Goal: Task Accomplishment & Management: Manage account settings

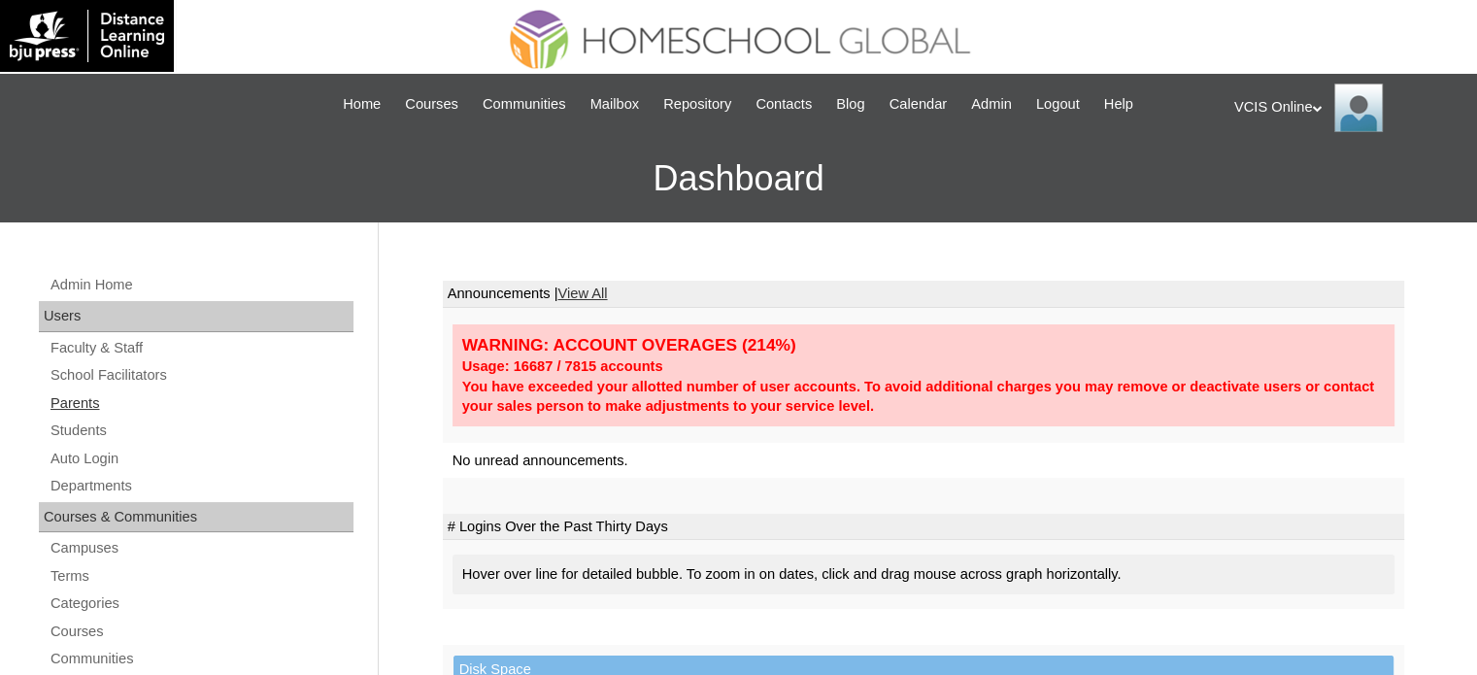
click at [89, 404] on link "Parents" at bounding box center [201, 403] width 305 height 24
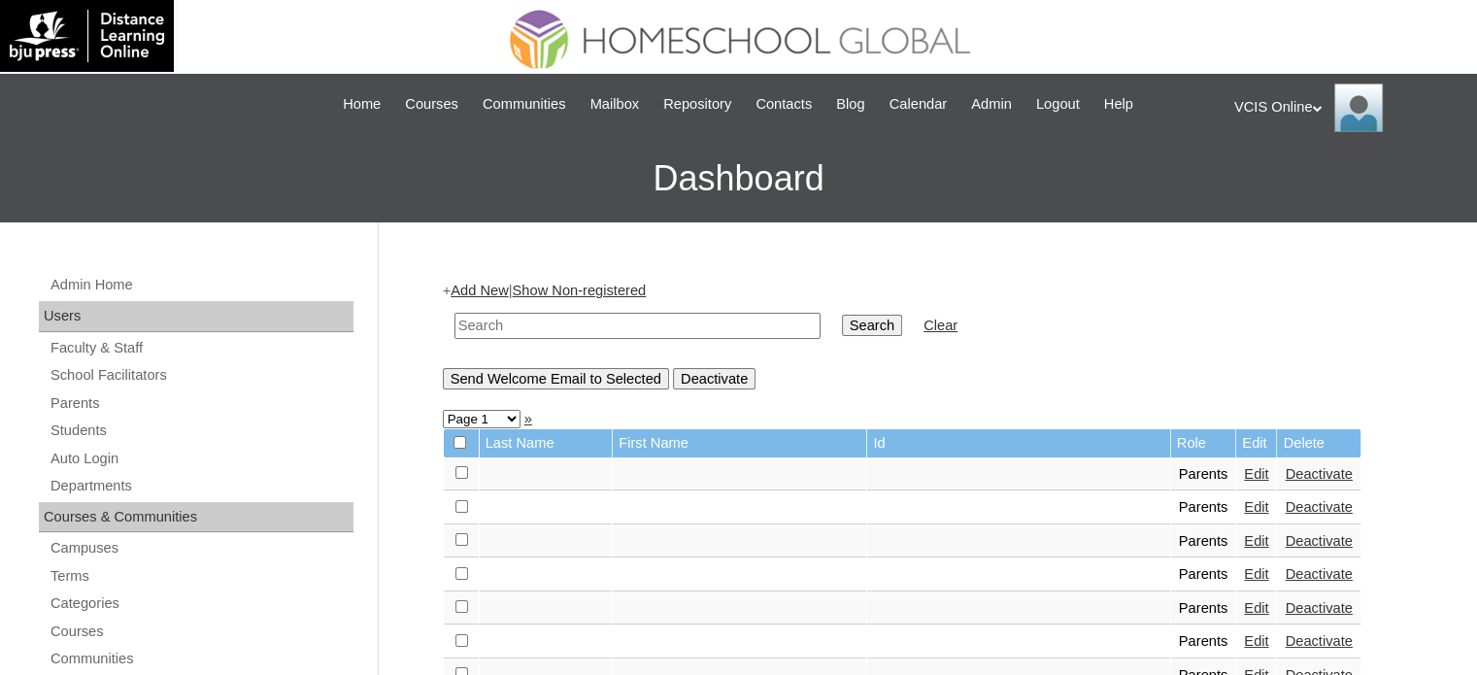
click at [605, 322] on input "text" at bounding box center [638, 326] width 366 height 26
paste input "VCIS-017-G6C-PA2025"
type input "VCIS-017-G6C-PA2025"
click at [842, 322] on input "Search" at bounding box center [872, 325] width 60 height 21
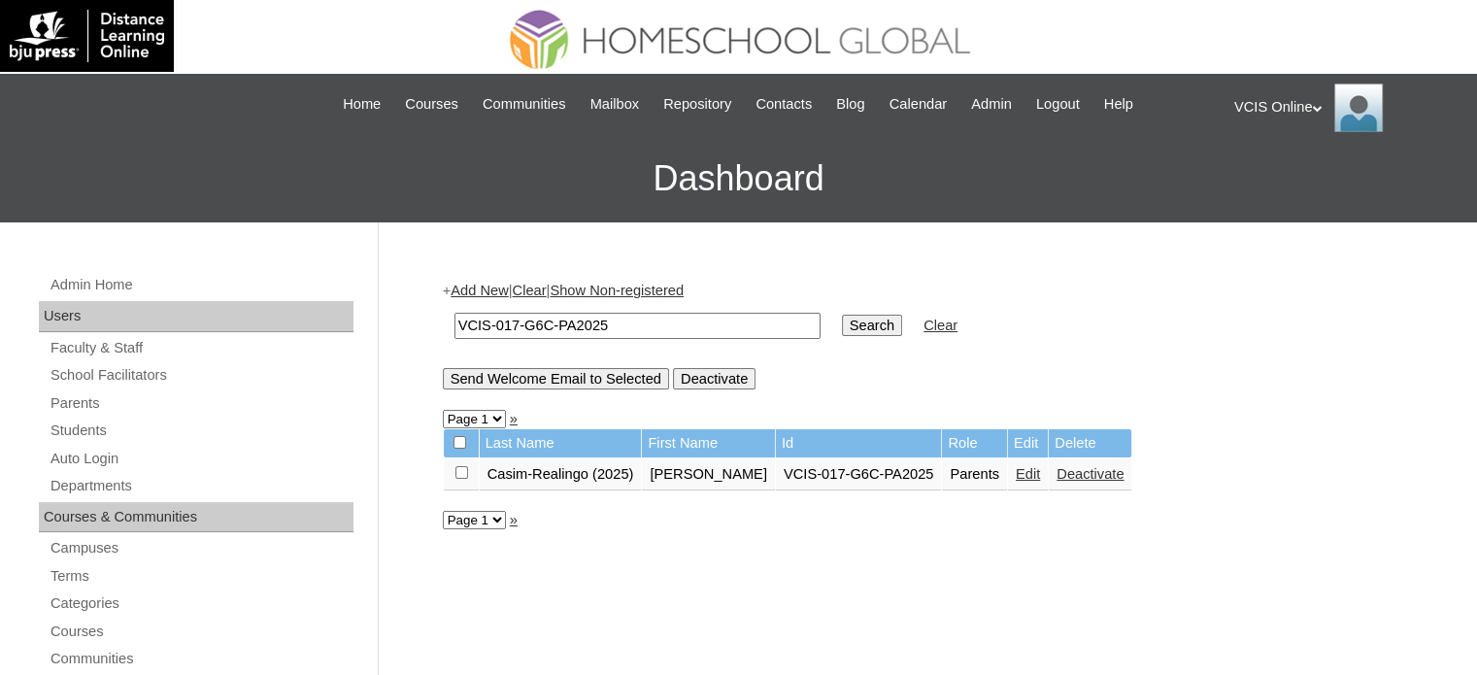
click at [1016, 469] on link "Edit" at bounding box center [1028, 474] width 24 height 16
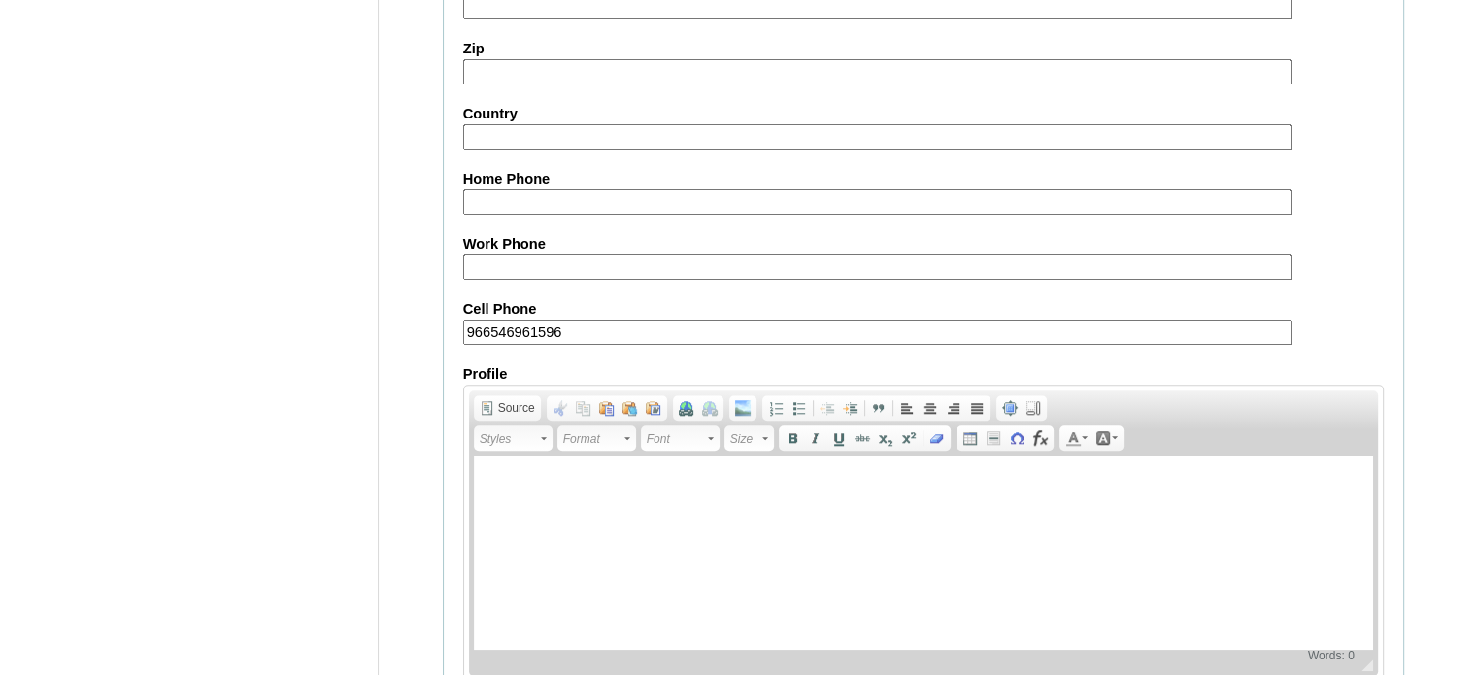
scroll to position [1858, 0]
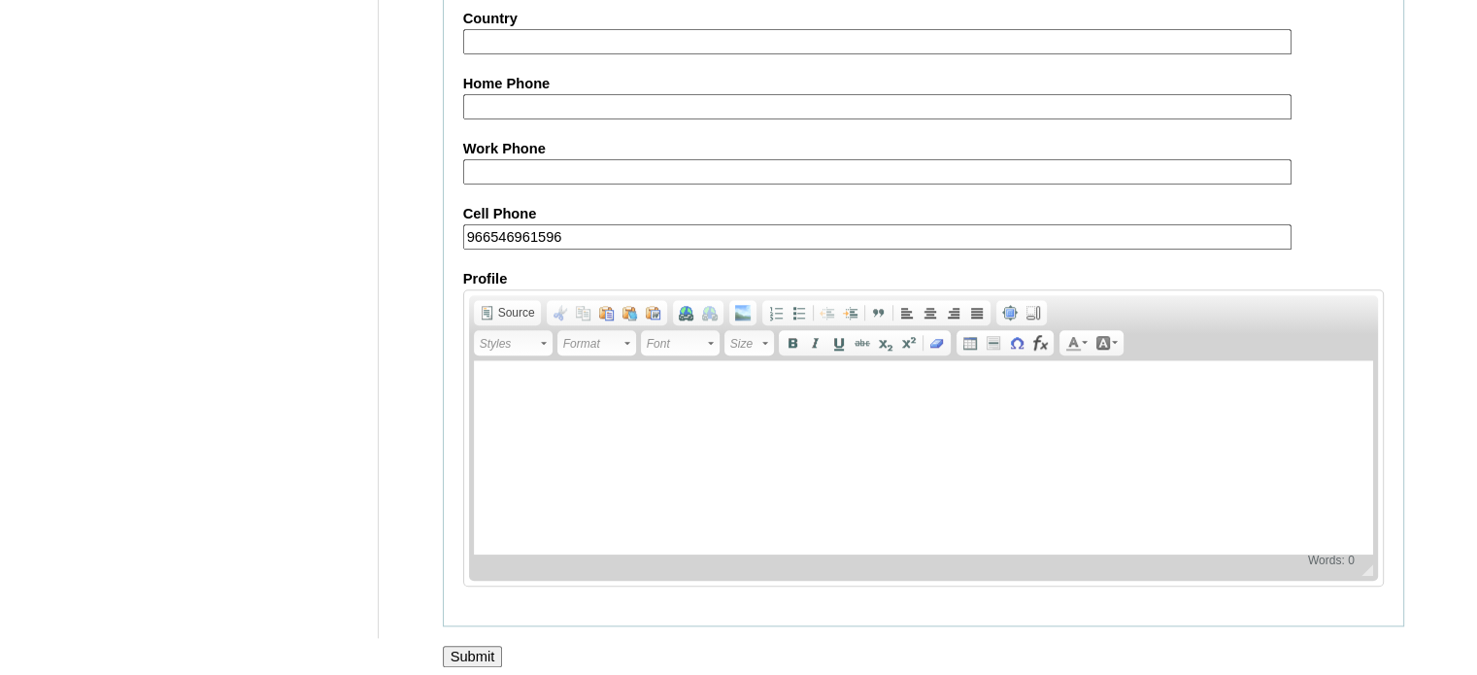
click at [487, 646] on input "Submit" at bounding box center [473, 656] width 60 height 21
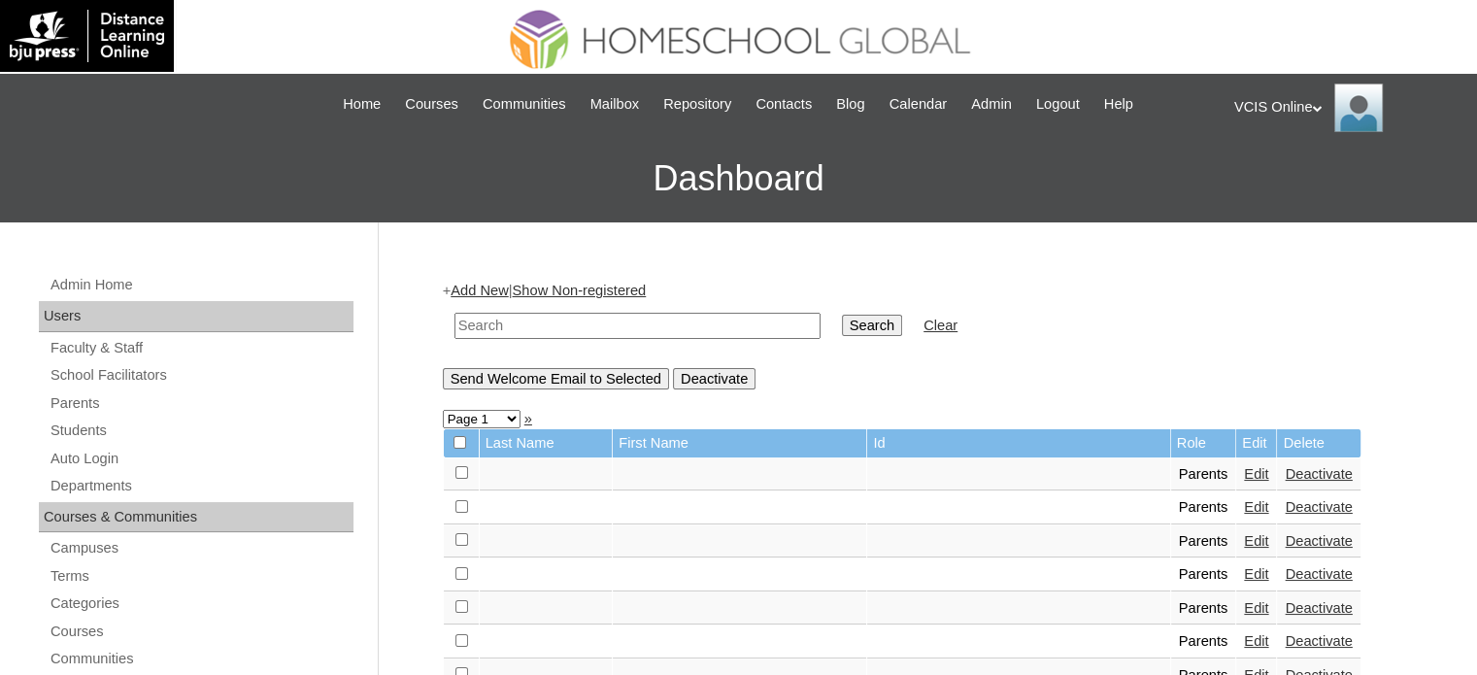
click at [944, 207] on h3 "Dashboard" at bounding box center [739, 178] width 1458 height 87
click at [1299, 100] on div "VCIS Online My Profile My Settings Logout" at bounding box center [1346, 108] width 223 height 49
click at [1270, 175] on span "Logout" at bounding box center [1269, 182] width 39 height 15
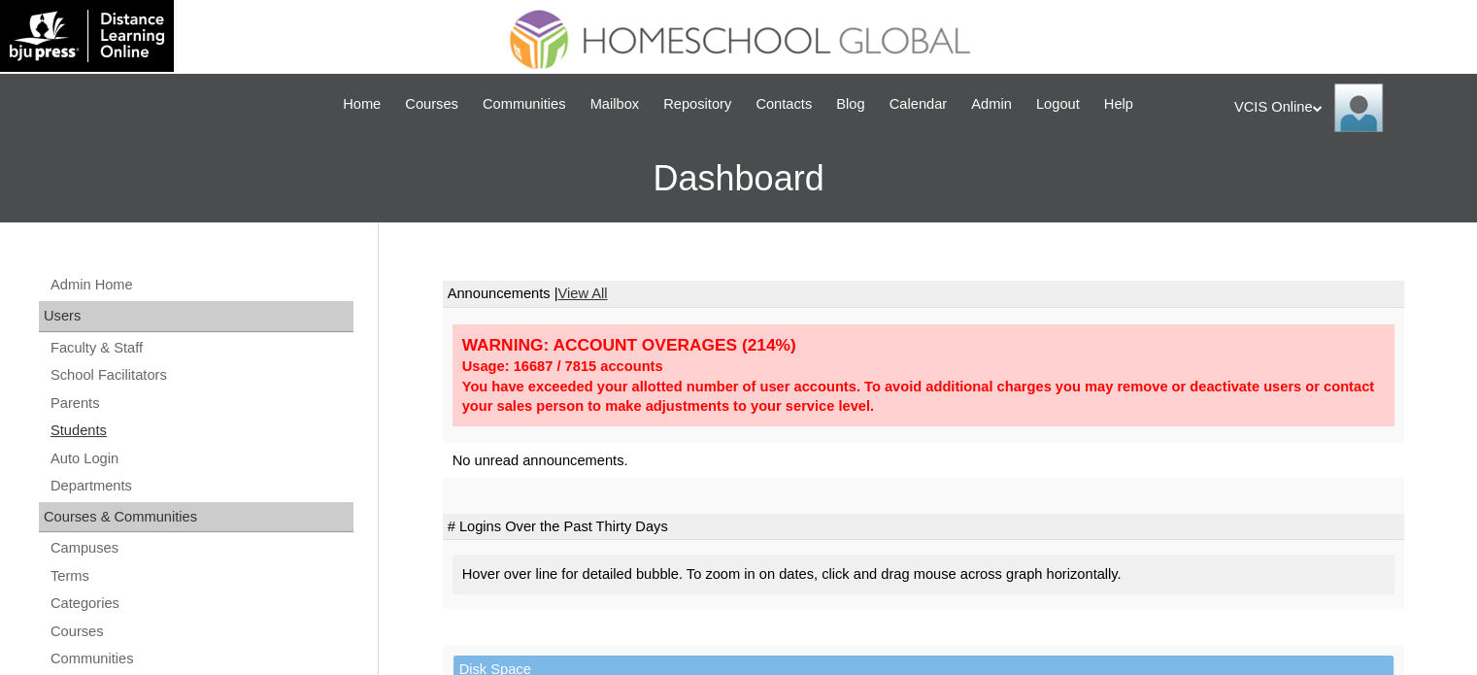
click at [75, 426] on link "Students" at bounding box center [201, 431] width 305 height 24
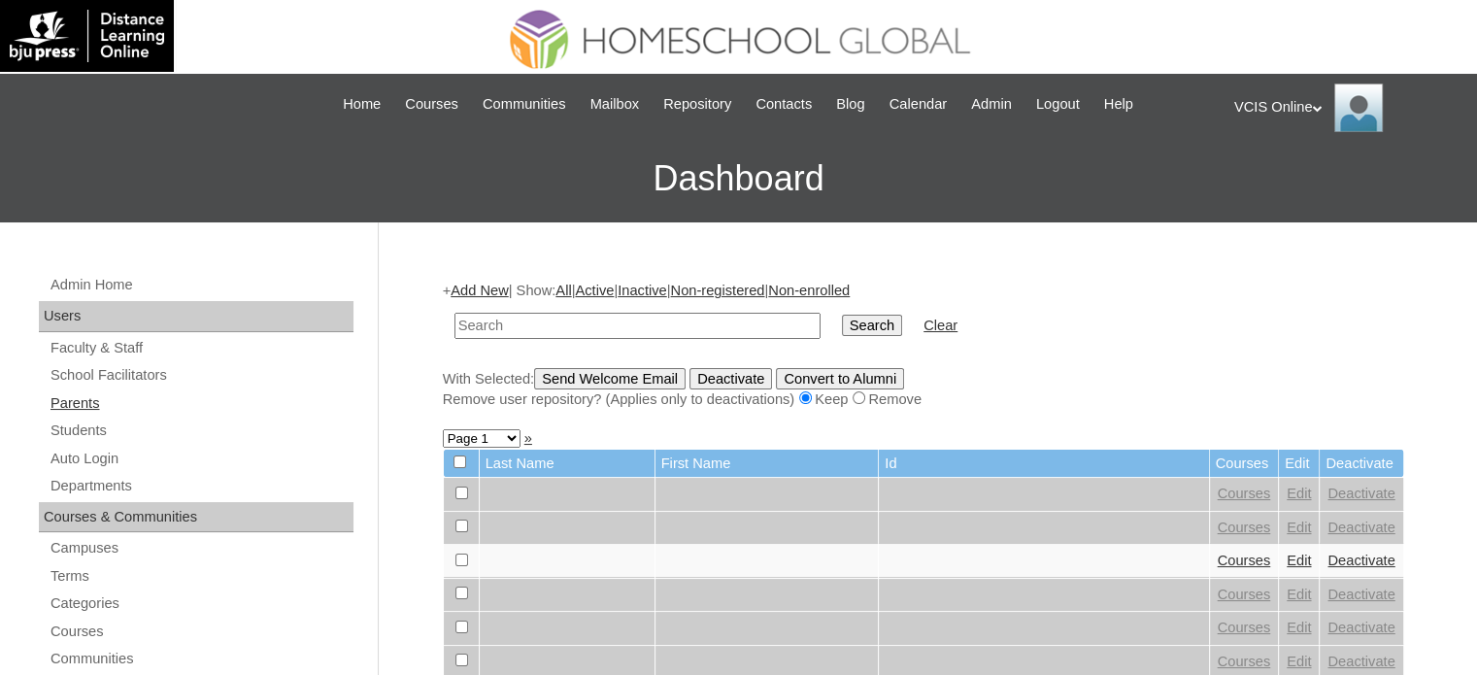
click at [78, 405] on link "Parents" at bounding box center [201, 403] width 305 height 24
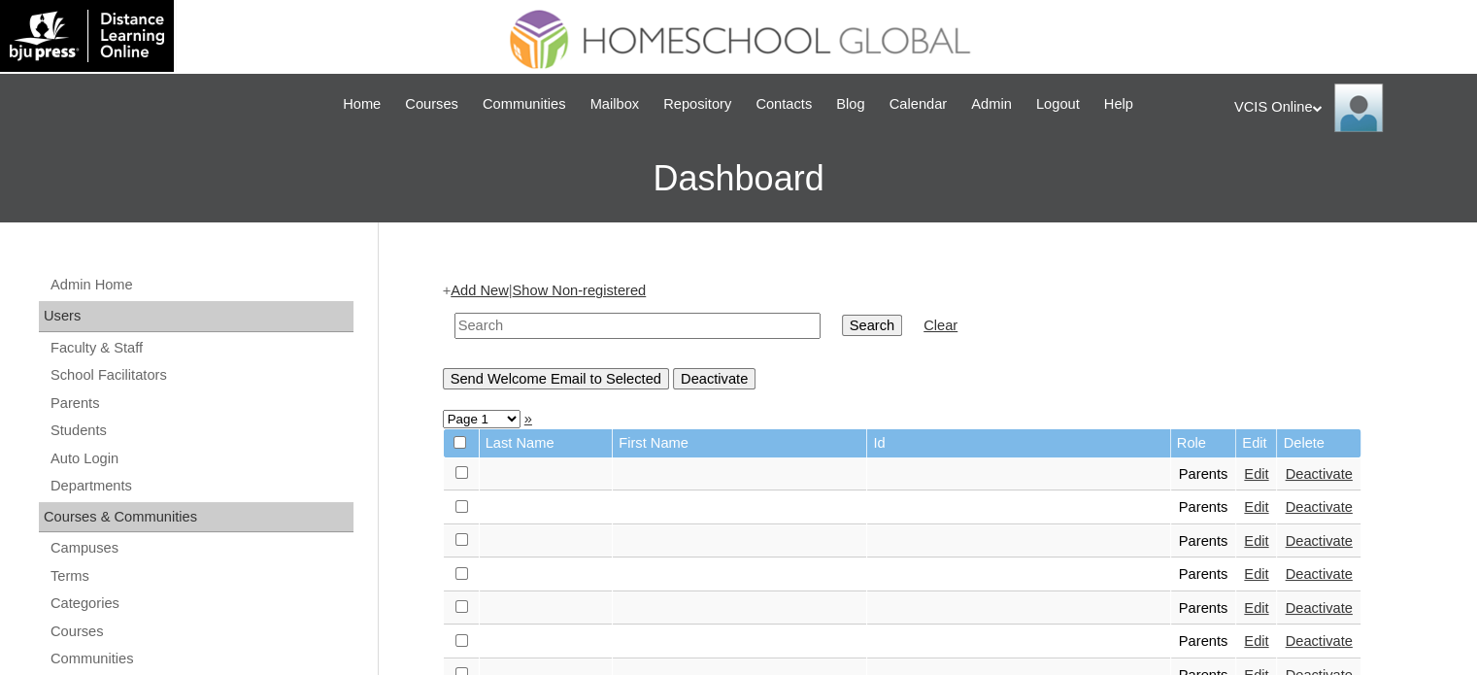
drag, startPoint x: 571, startPoint y: 320, endPoint x: 612, endPoint y: 328, distance: 41.7
click at [571, 320] on input "text" at bounding box center [638, 326] width 366 height 26
paste input "VCIS-017-G6C-PA2025"
type input "VCIS-017-G6C-PA2025"
click at [842, 319] on input "Search" at bounding box center [872, 325] width 60 height 21
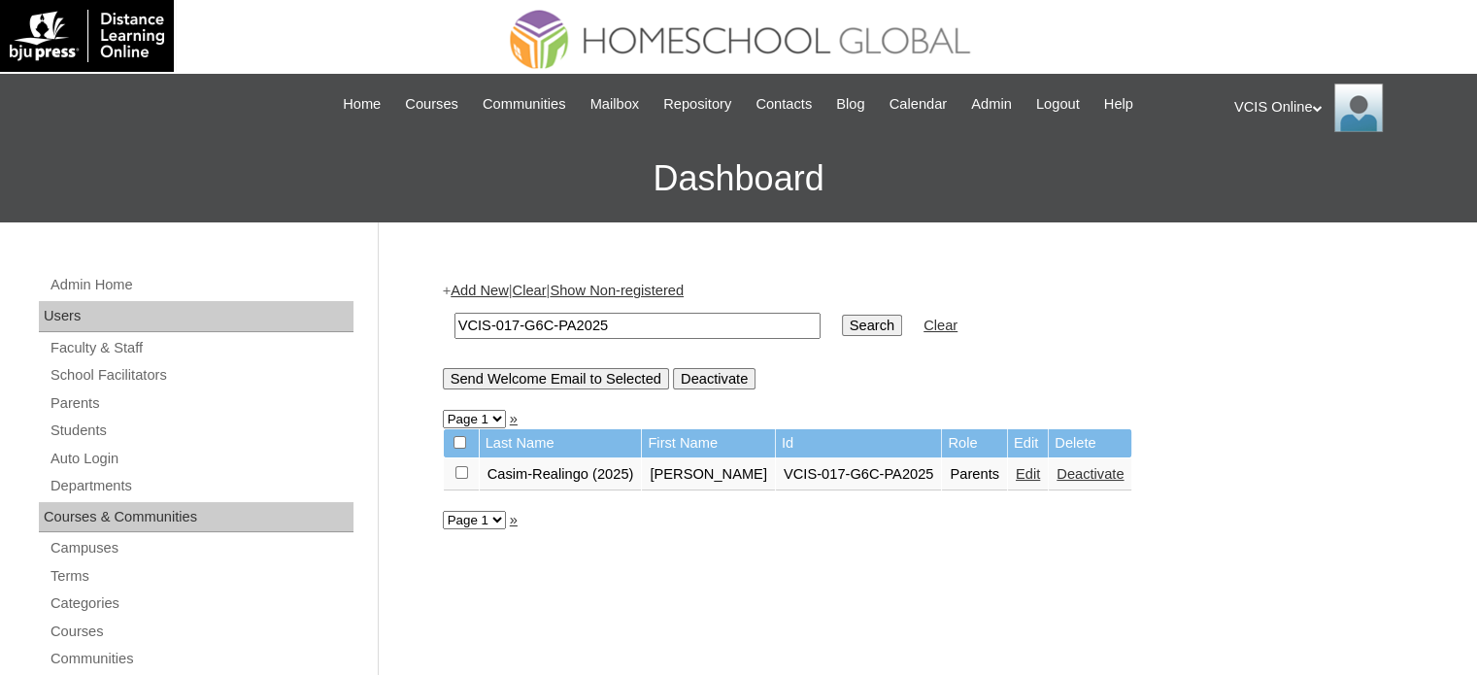
click at [1016, 472] on link "Edit" at bounding box center [1028, 474] width 24 height 16
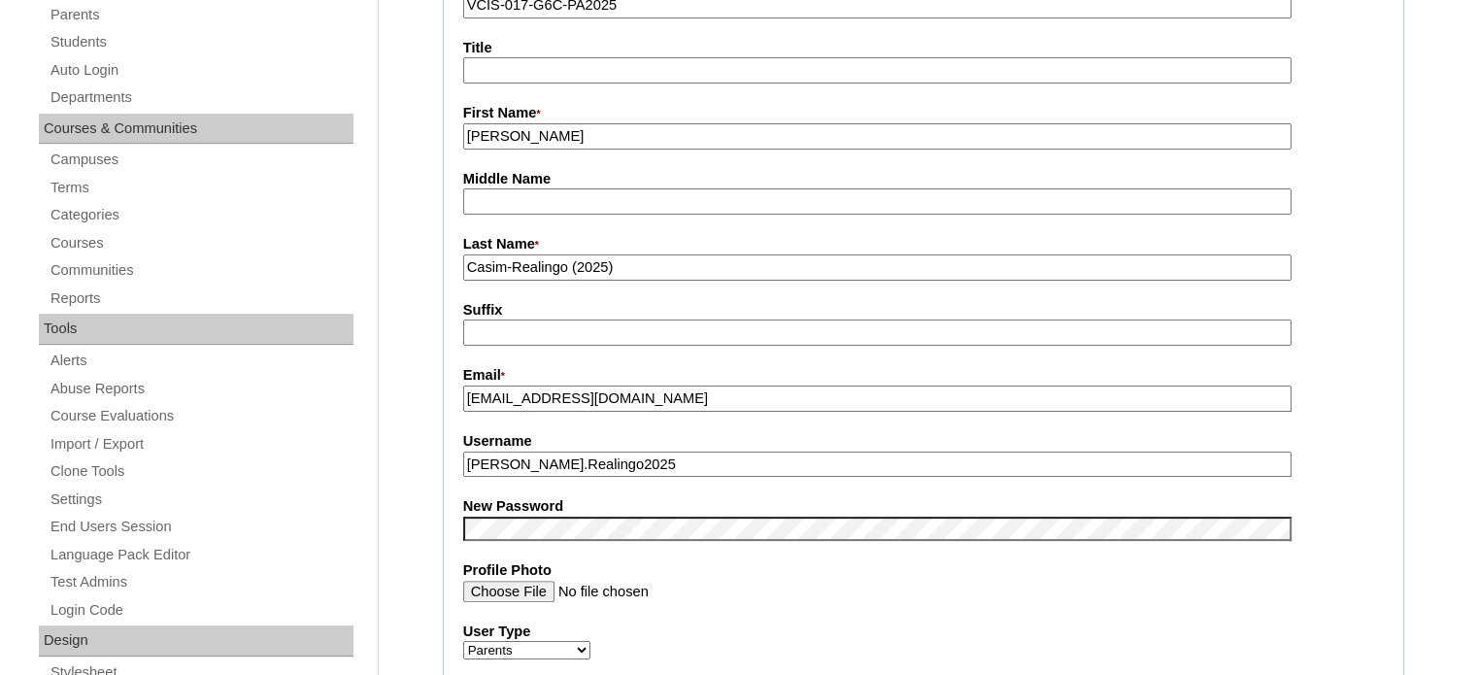
scroll to position [486, 0]
